Goal: Task Accomplishment & Management: Manage account settings

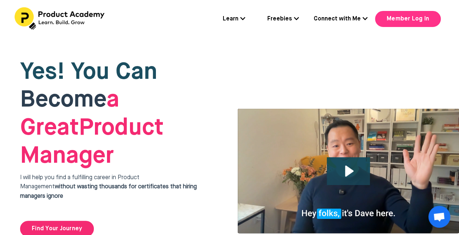
click at [406, 21] on link "Member Log In" at bounding box center [408, 19] width 66 height 16
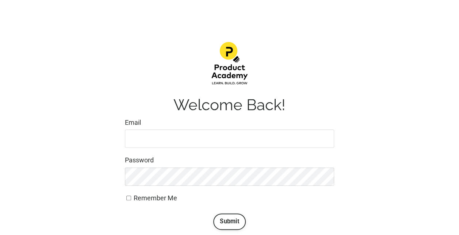
scroll to position [73, 0]
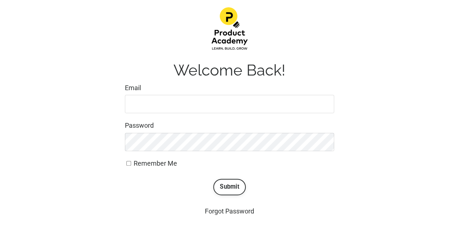
click at [169, 110] on input "Email" at bounding box center [229, 104] width 209 height 18
click at [163, 102] on input "Email" at bounding box center [229, 104] width 209 height 18
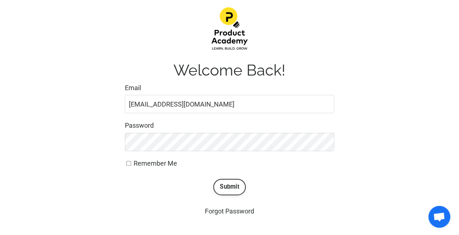
type input "[EMAIL_ADDRESS][DOMAIN_NAME]"
click at [213, 179] on button "Submit" at bounding box center [229, 187] width 32 height 16
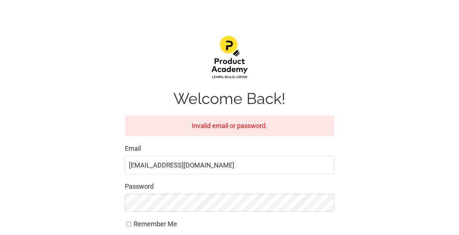
scroll to position [109, 0]
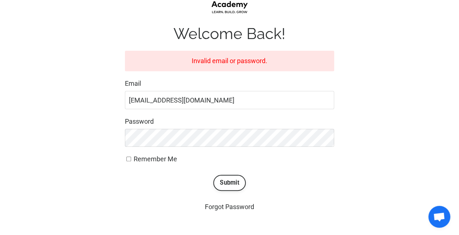
click at [148, 147] on form "Invalid email or password. Email deeptik02@gmail.com Password Remember Me Submit" at bounding box center [229, 121] width 209 height 140
click at [213, 175] on button "Submit" at bounding box center [229, 183] width 32 height 16
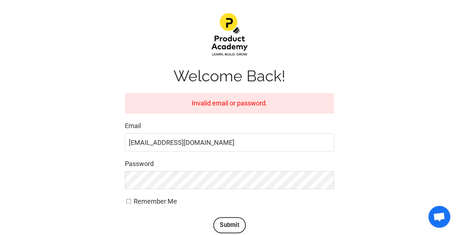
scroll to position [109, 0]
